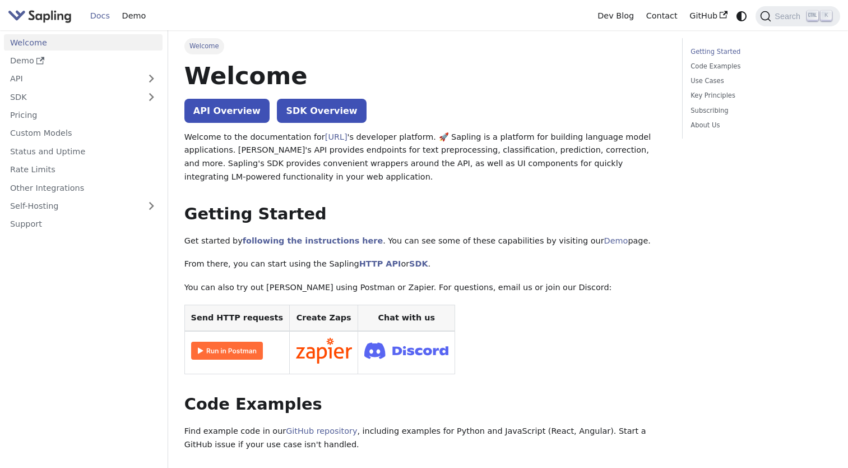
click at [101, 19] on link "Docs" at bounding box center [100, 15] width 32 height 17
click at [153, 78] on button "Expand sidebar category 'API'" at bounding box center [151, 79] width 22 height 16
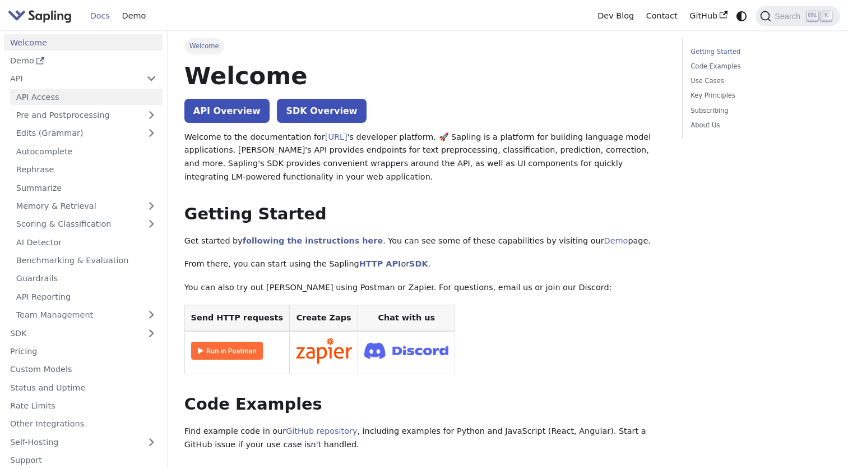
click at [36, 99] on link "API Access" at bounding box center [86, 97] width 153 height 16
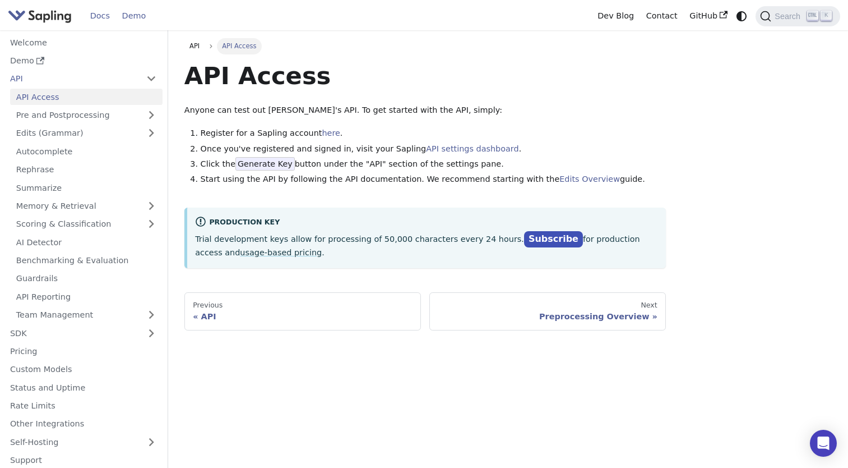
click at [137, 13] on link "Demo" at bounding box center [134, 15] width 36 height 17
click at [31, 41] on link "Welcome" at bounding box center [83, 42] width 159 height 16
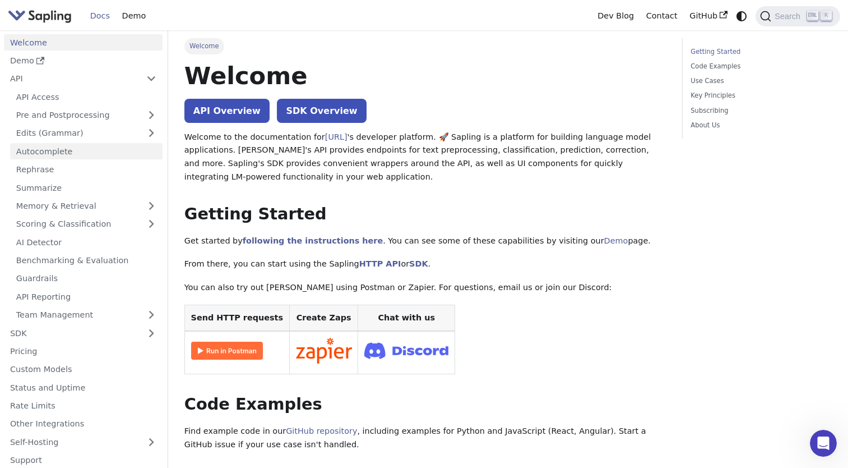
click at [71, 154] on link "Autocomplete" at bounding box center [86, 151] width 153 height 16
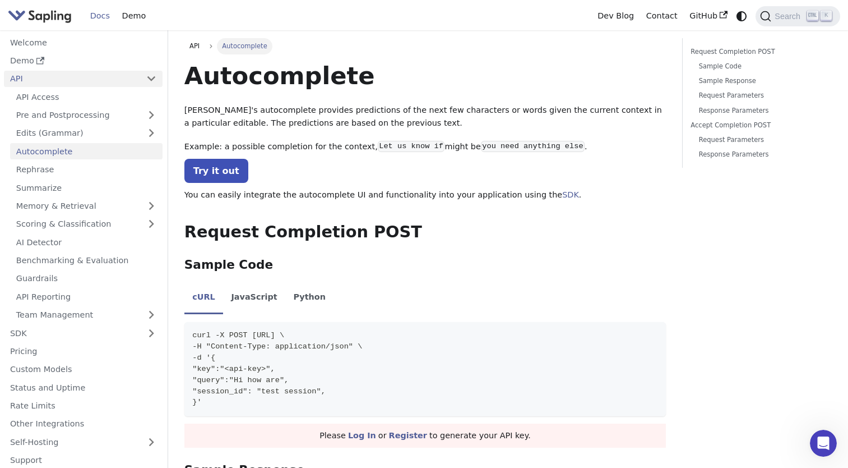
click at [30, 84] on link "API" at bounding box center [72, 79] width 136 height 16
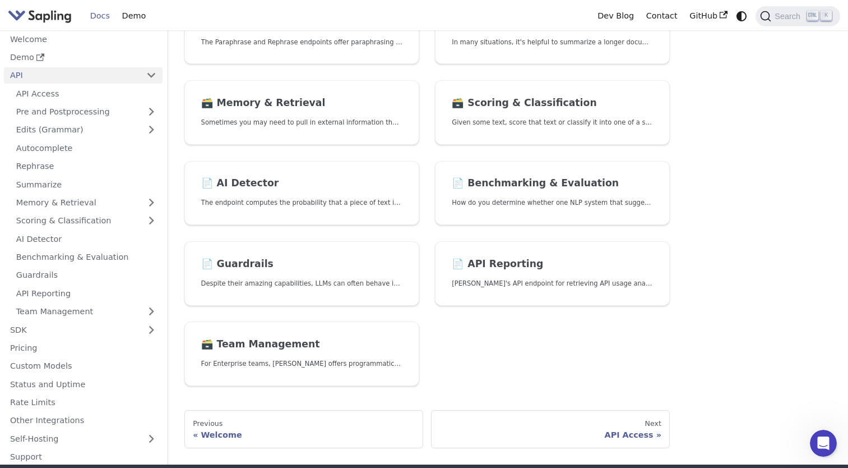
scroll to position [280, 0]
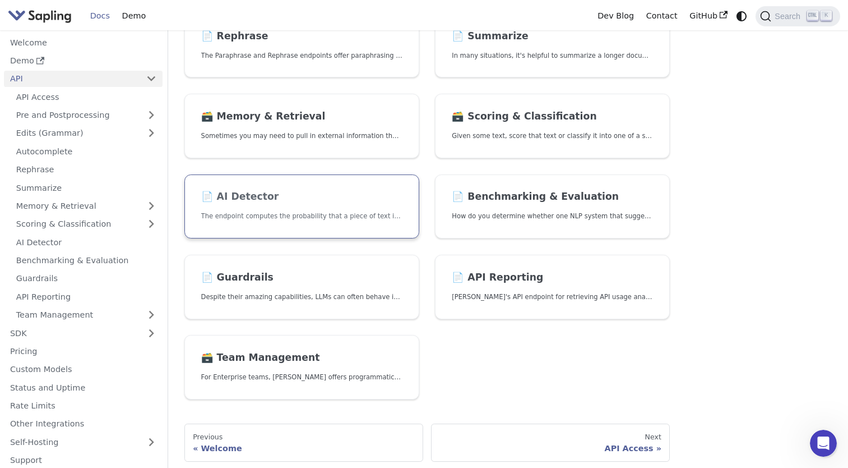
click at [302, 207] on link "📄️ AI Detector The endpoint computes the probability that a piece of text is AI…" at bounding box center [301, 206] width 235 height 64
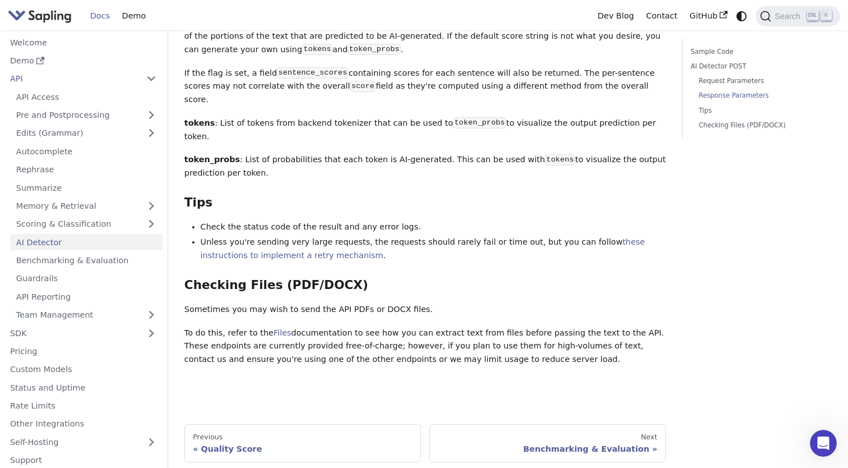
scroll to position [1427, 0]
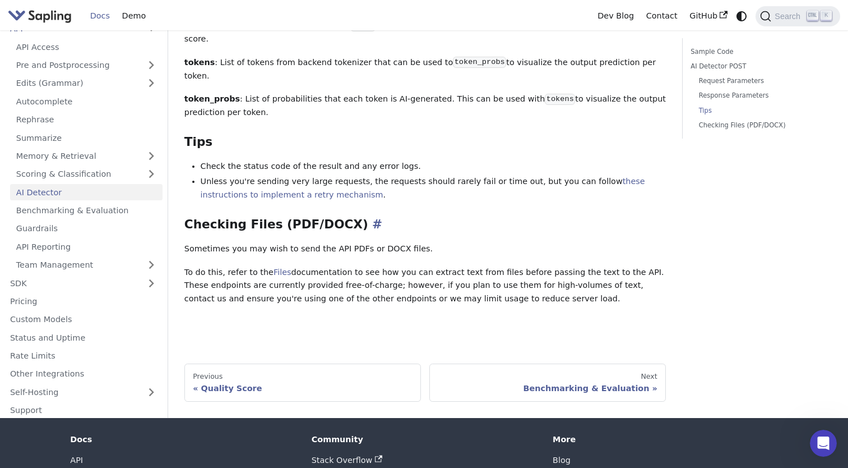
click at [259, 217] on h3 "Checking Files (PDF/DOCX) ​" at bounding box center [425, 224] width 482 height 15
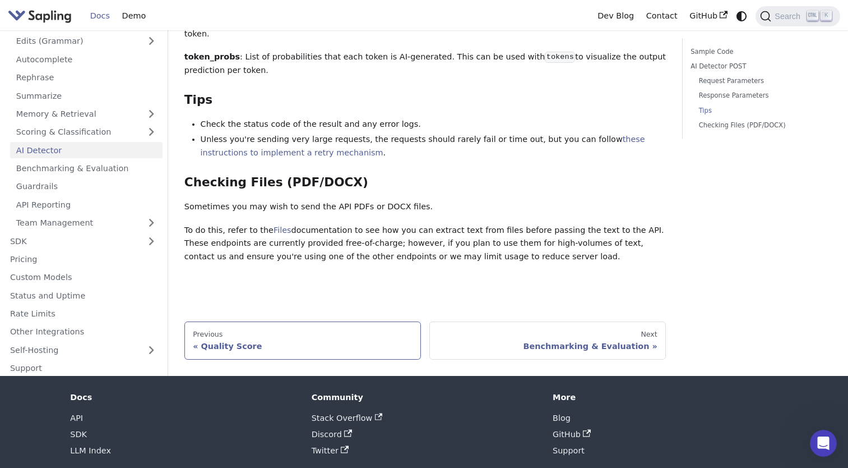
scroll to position [1483, 0]
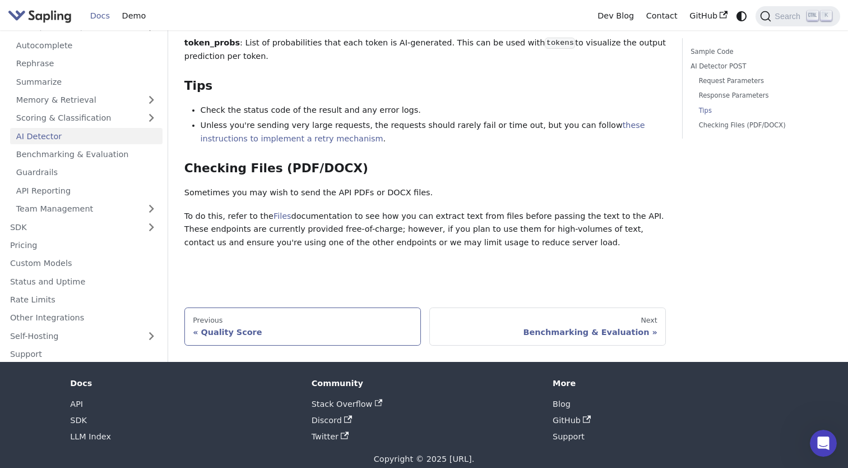
click at [315, 316] on div "Previous" at bounding box center [303, 320] width 220 height 9
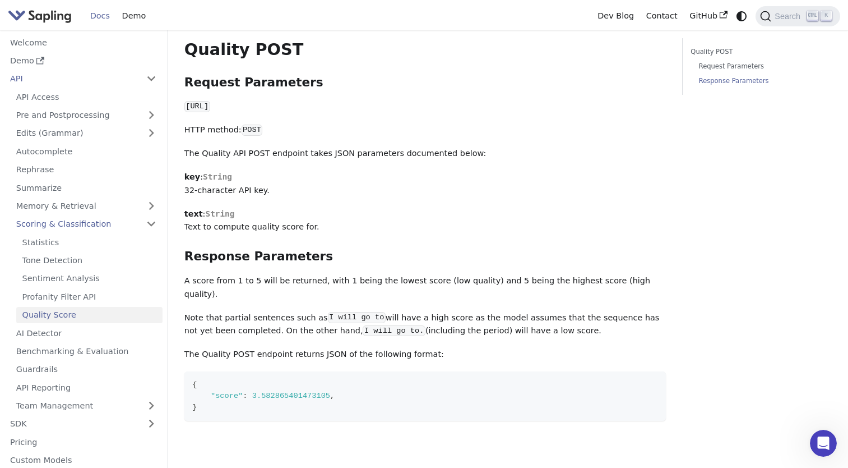
scroll to position [336, 0]
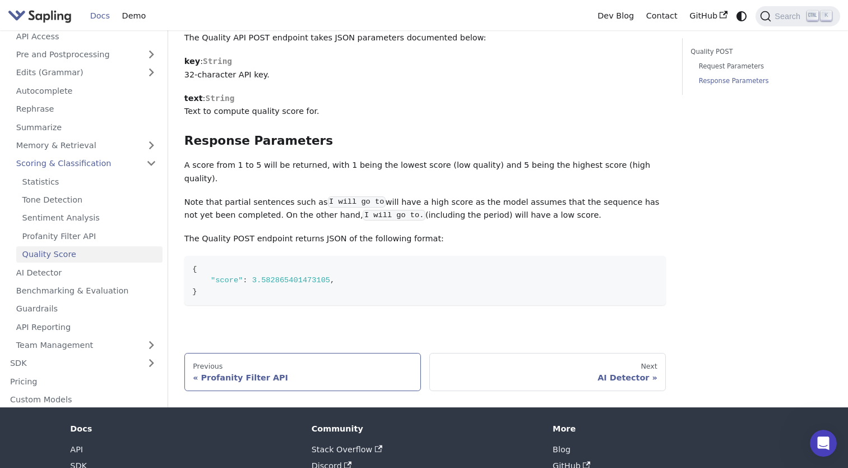
click at [224, 372] on div "Profanity Filter API" at bounding box center [303, 377] width 220 height 10
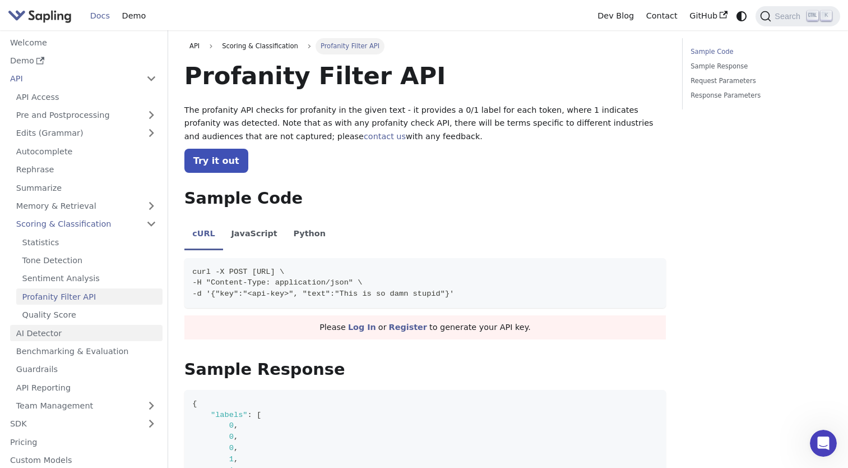
click at [41, 334] on link "AI Detector" at bounding box center [86, 333] width 153 height 16
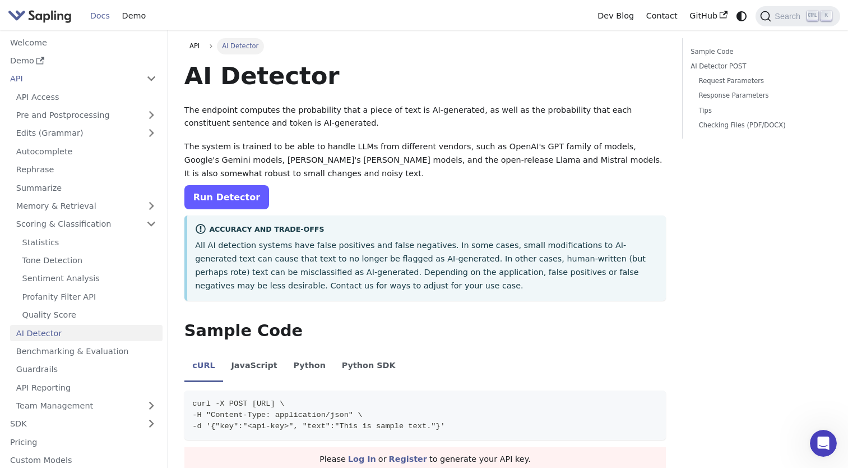
click at [232, 194] on link "Run Detector" at bounding box center [226, 197] width 85 height 24
